Goal: Task Accomplishment & Management: Manage account settings

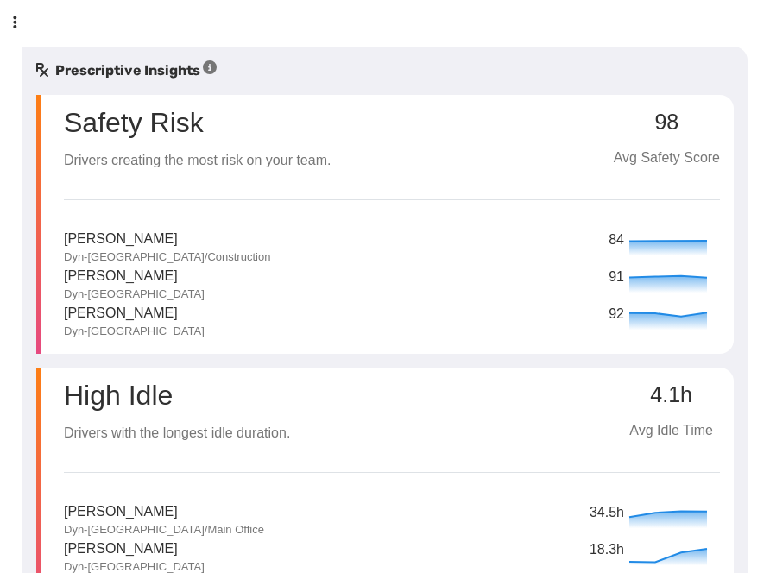
click at [14, 17] on icon at bounding box center [16, 23] width 14 height 14
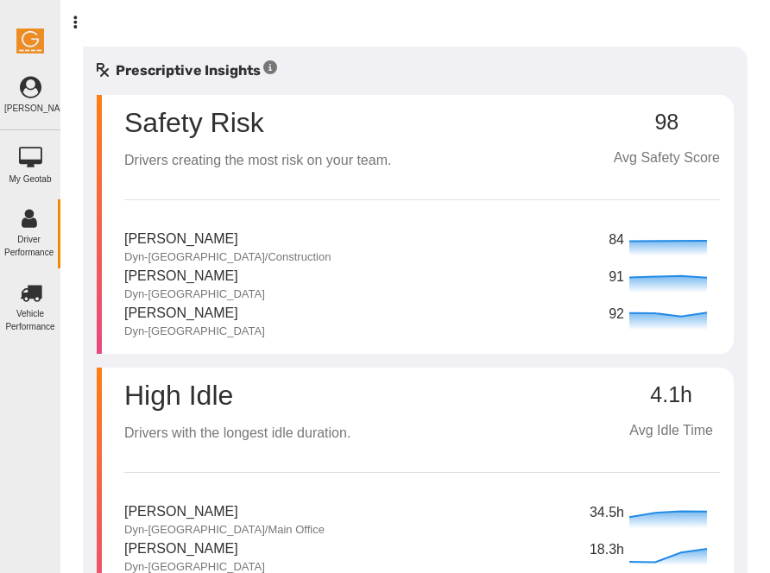
click at [29, 104] on link "[PERSON_NAME]" at bounding box center [30, 96] width 60 height 56
click at [30, 92] on icon at bounding box center [30, 88] width 52 height 22
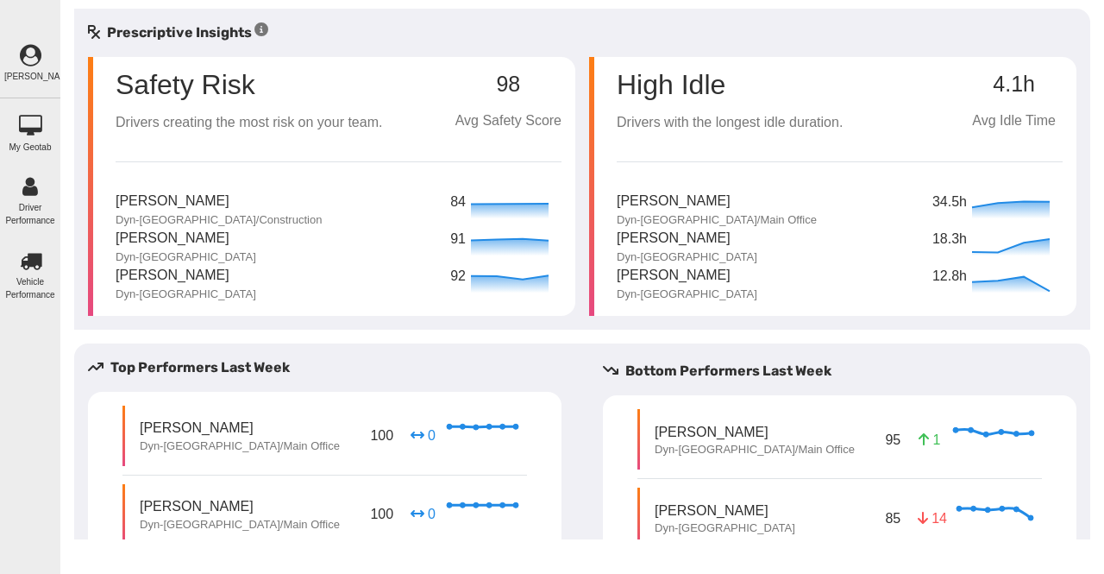
click at [22, 35] on div "[PERSON_NAME] Feedback/Support Privacy Policy Log Out My Geotab Driver Performa…" at bounding box center [30, 287] width 60 height 574
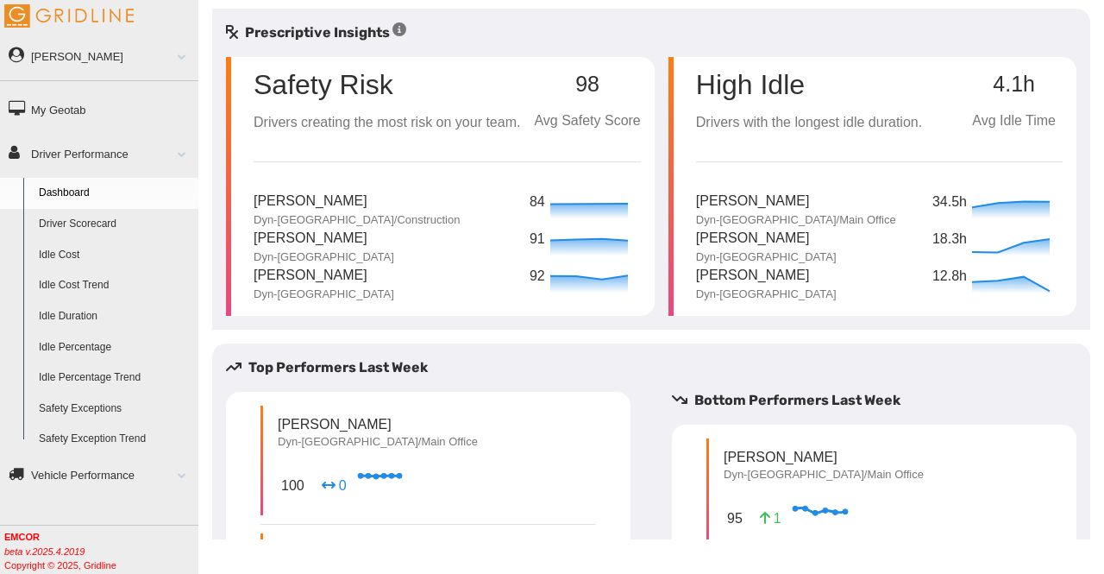
click at [85, 55] on link "[PERSON_NAME]" at bounding box center [99, 55] width 198 height 39
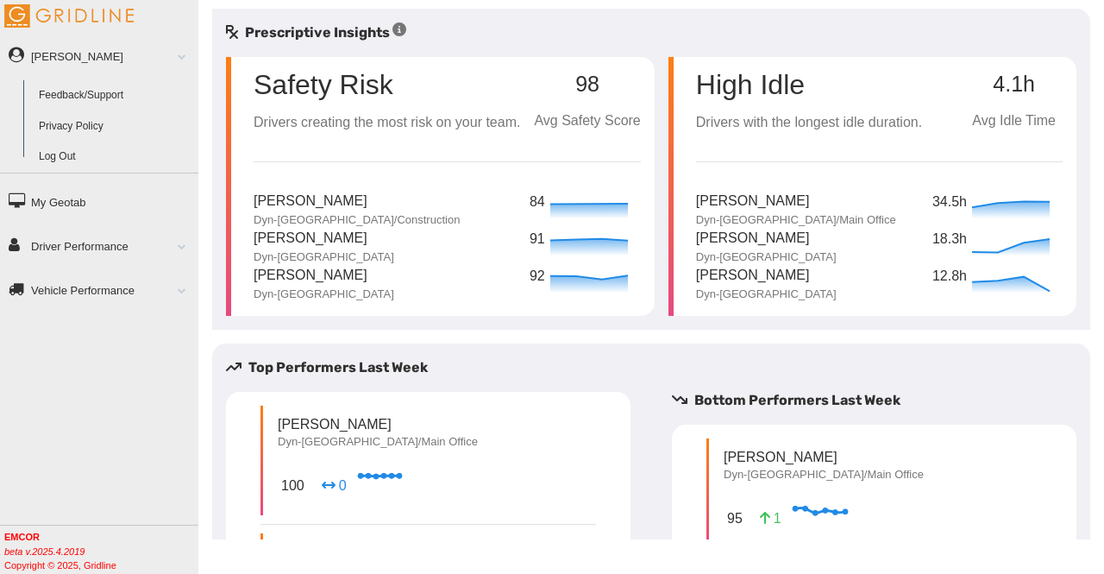
click at [53, 158] on link "Log Out" at bounding box center [114, 157] width 167 height 31
